Goal: Task Accomplishment & Management: Use online tool/utility

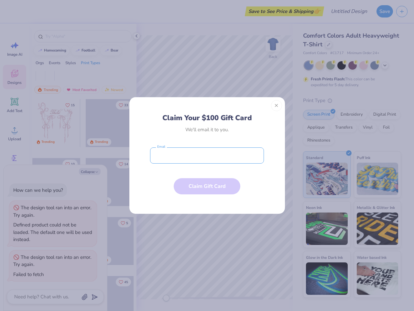
type textarea "x"
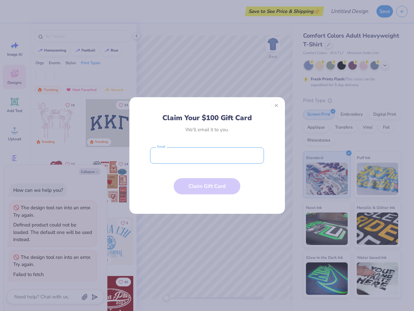
click at [207, 155] on input "email" at bounding box center [207, 155] width 114 height 16
click at [277, 105] on button "Close" at bounding box center [276, 105] width 11 height 11
